Goal: Communication & Community: Answer question/provide support

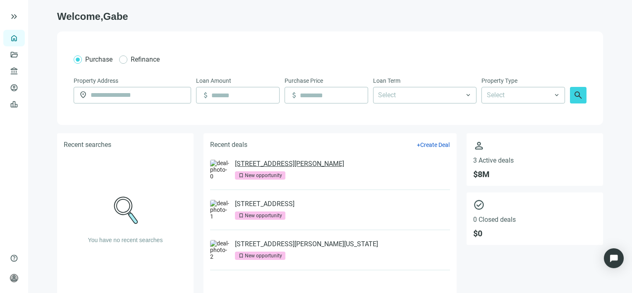
click at [287, 166] on link "[STREET_ADDRESS][PERSON_NAME]" at bounding box center [289, 164] width 109 height 8
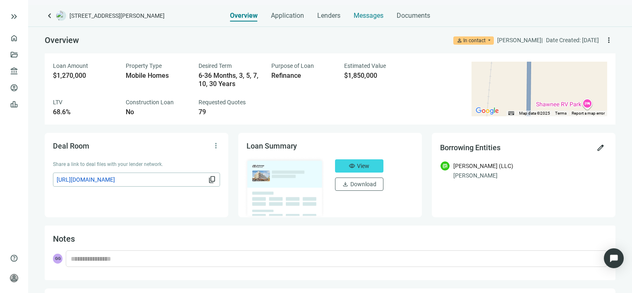
click at [365, 17] on span "Messages" at bounding box center [368, 16] width 30 height 8
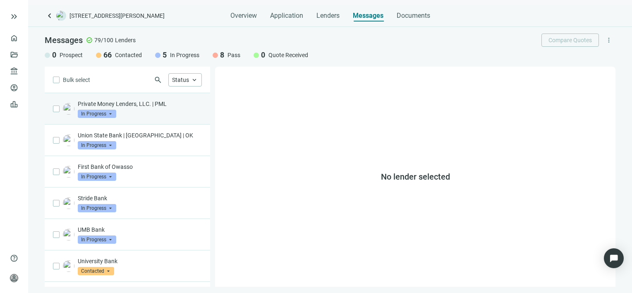
click at [143, 104] on p "Private Money Lenders, LLC. | PML" at bounding box center [140, 104] width 124 height 8
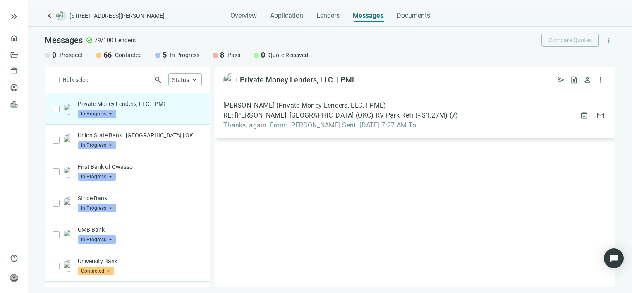
click at [409, 126] on span "Thanks, again. From: Gabe Gruszynski Sent: Tuesday, August 19, 2025 7:27 AM To:" at bounding box center [340, 125] width 234 height 8
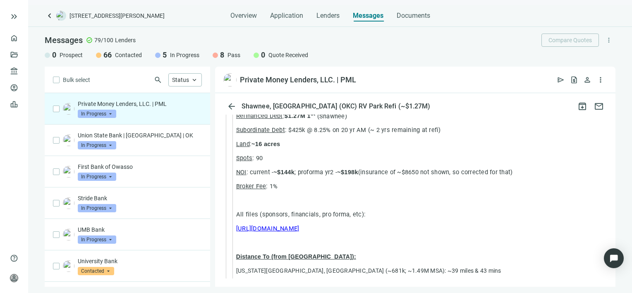
scroll to position [827, 0]
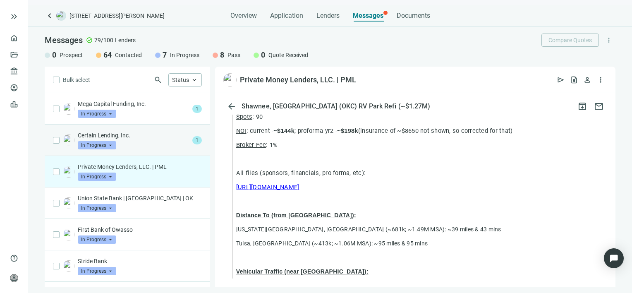
click at [143, 136] on p "Certain Lending, Inc." at bounding box center [133, 135] width 111 height 8
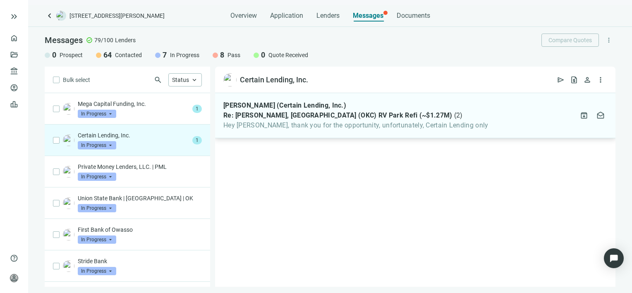
click at [351, 124] on span "Hey Gabe, thank you for the opportunity, unfortunately, Certain Lending only" at bounding box center [355, 125] width 265 height 8
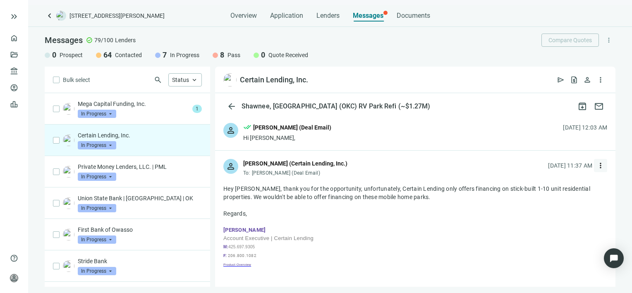
click at [596, 166] on span "more_vert" at bounding box center [600, 165] width 8 height 8
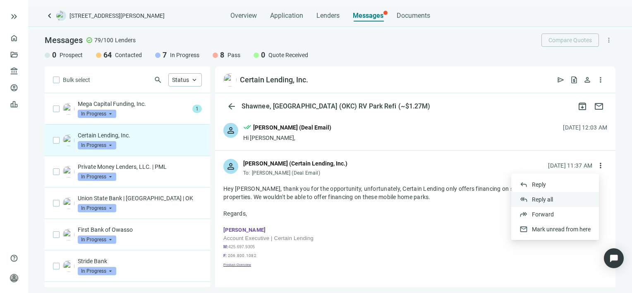
click at [546, 198] on span "Reply all" at bounding box center [542, 199] width 21 height 7
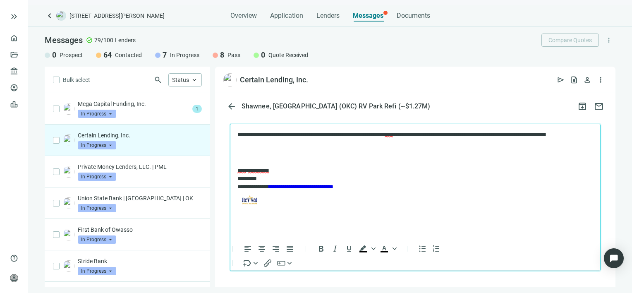
scroll to position [793, 0]
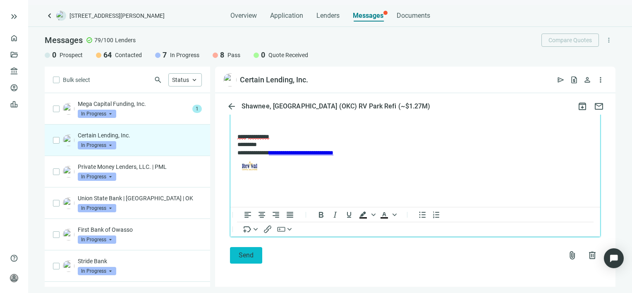
click at [243, 253] on span "Send" at bounding box center [245, 255] width 15 height 8
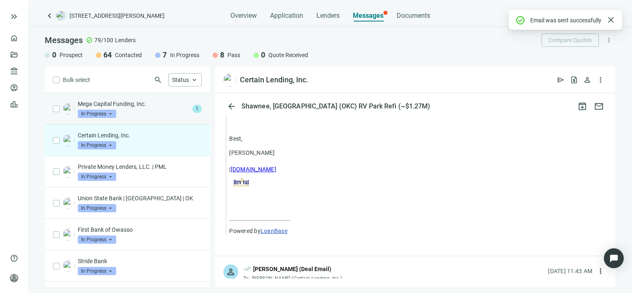
scroll to position [774, 0]
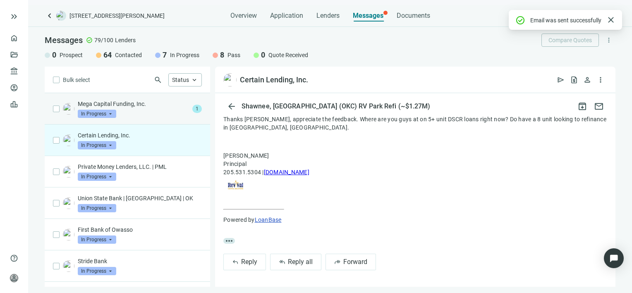
click at [143, 107] on p "Mega Capital Funding, Inc." at bounding box center [133, 104] width 111 height 8
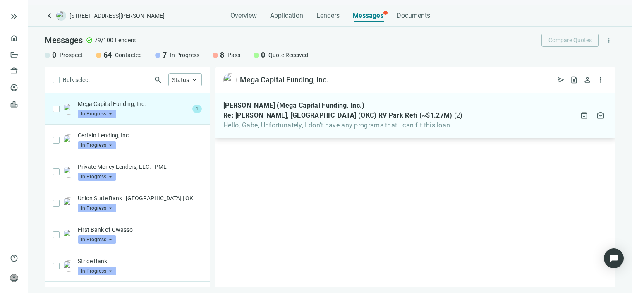
click at [355, 122] on span "Hello, Gabe, Unfortunately, I don’t have any programs that I can fit this loan" at bounding box center [342, 125] width 239 height 8
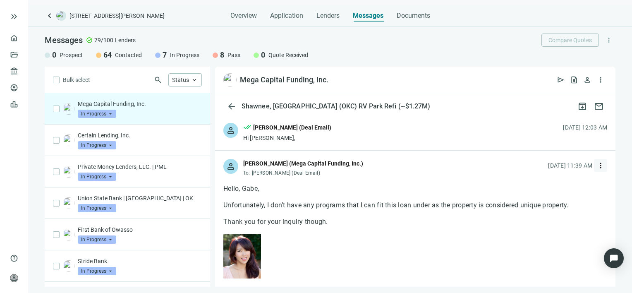
click at [596, 165] on span "more_vert" at bounding box center [600, 165] width 8 height 8
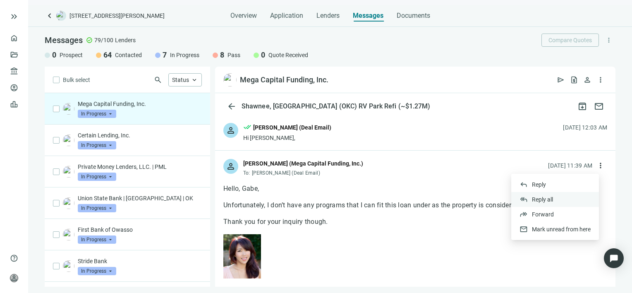
click at [540, 200] on span "Reply all" at bounding box center [542, 199] width 21 height 7
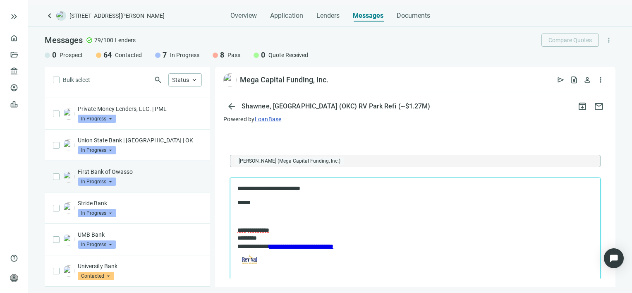
scroll to position [165, 0]
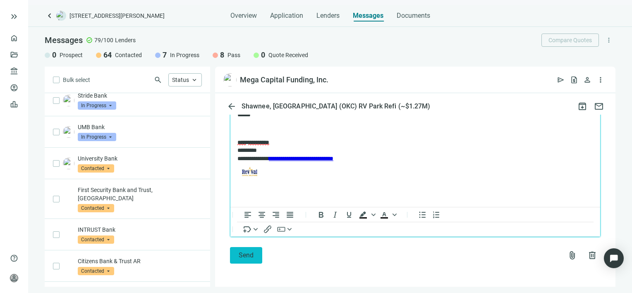
click at [244, 259] on button "Send" at bounding box center [246, 255] width 32 height 17
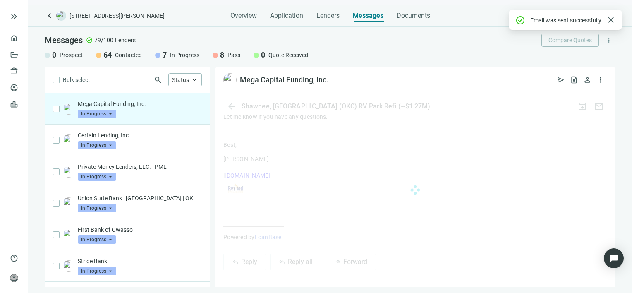
scroll to position [1209, 0]
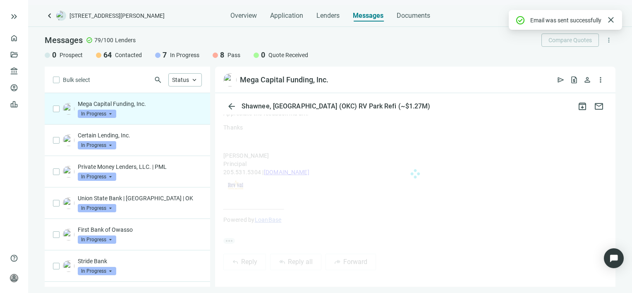
click at [110, 113] on span "In Progress" at bounding box center [97, 114] width 38 height 8
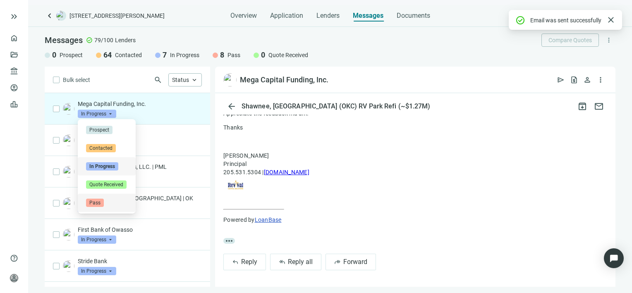
click at [97, 202] on span "Pass" at bounding box center [95, 202] width 18 height 8
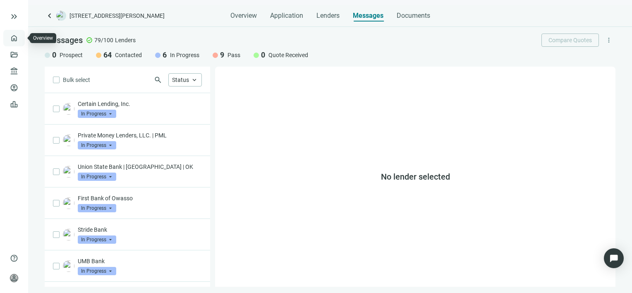
click at [21, 38] on link "Overview" at bounding box center [33, 38] width 24 height 7
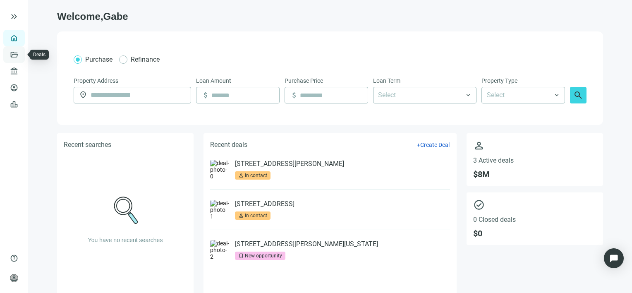
click at [21, 53] on link "Deals" at bounding box center [28, 54] width 15 height 7
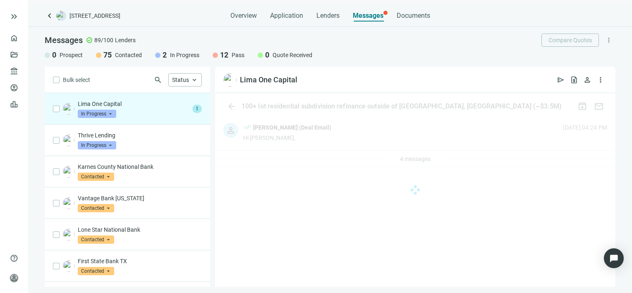
click at [125, 107] on p "Lima One Capital" at bounding box center [133, 104] width 111 height 8
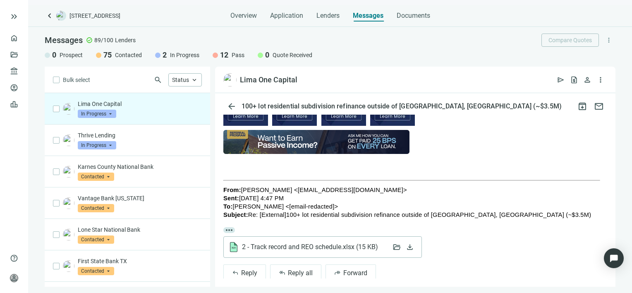
scroll to position [334, 0]
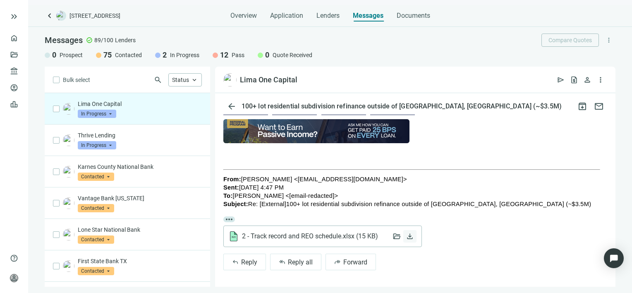
click at [408, 232] on span "download" at bounding box center [409, 236] width 8 height 8
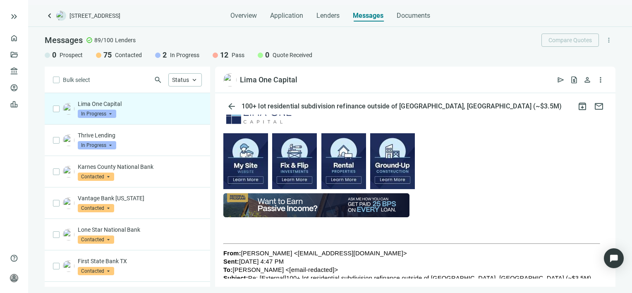
scroll to position [45, 0]
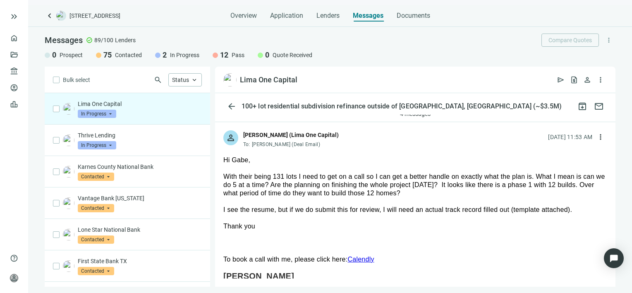
click at [604, 23] on div "keyboard_arrow_left 999 Co Rd 2320, Mineola, TX 75773 Overview Application Lend…" at bounding box center [329, 149] width 603 height 288
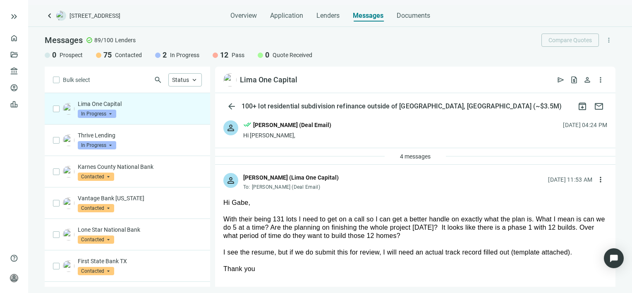
scroll to position [0, 0]
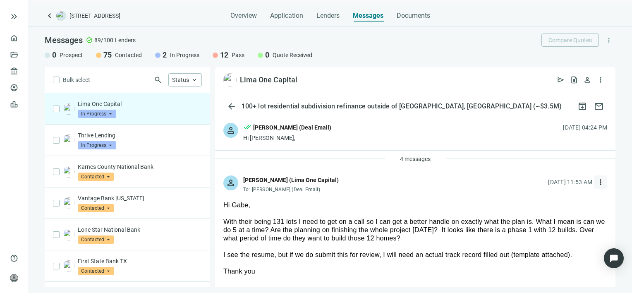
click at [596, 181] on span "more_vert" at bounding box center [600, 182] width 8 height 8
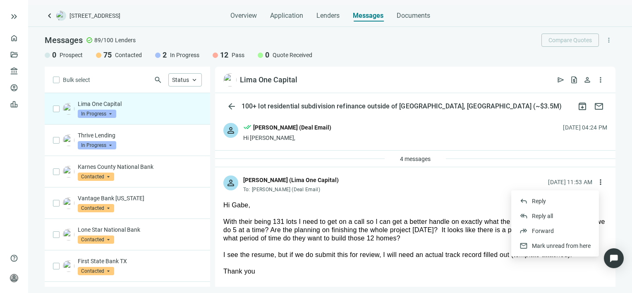
click at [417, 205] on div "Hi Gabe," at bounding box center [415, 205] width 384 height 8
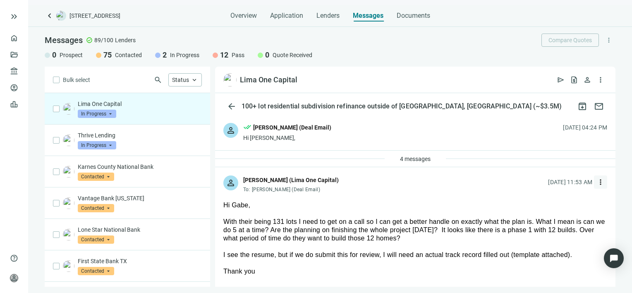
click at [596, 181] on span "more_vert" at bounding box center [600, 182] width 8 height 8
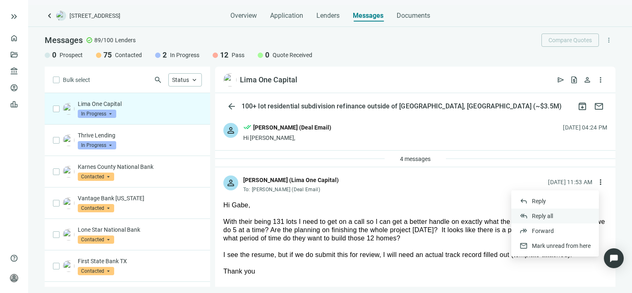
click at [543, 215] on span "Reply all" at bounding box center [542, 215] width 21 height 7
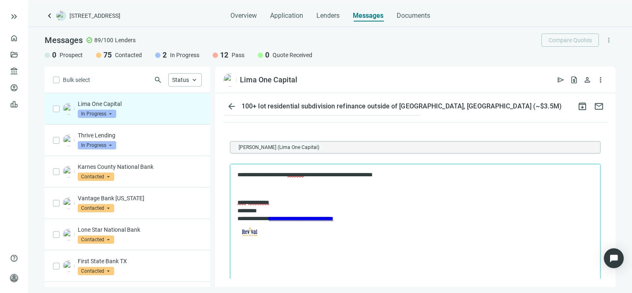
scroll to position [540, 0]
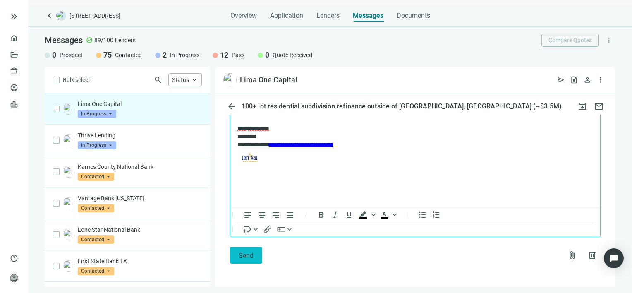
click at [241, 251] on span "Send" at bounding box center [245, 255] width 15 height 8
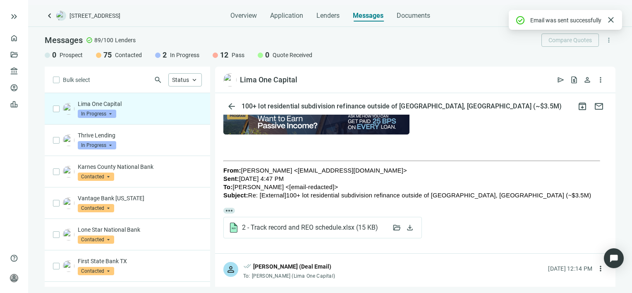
scroll to position [513, 0]
